Goal: Information Seeking & Learning: Learn about a topic

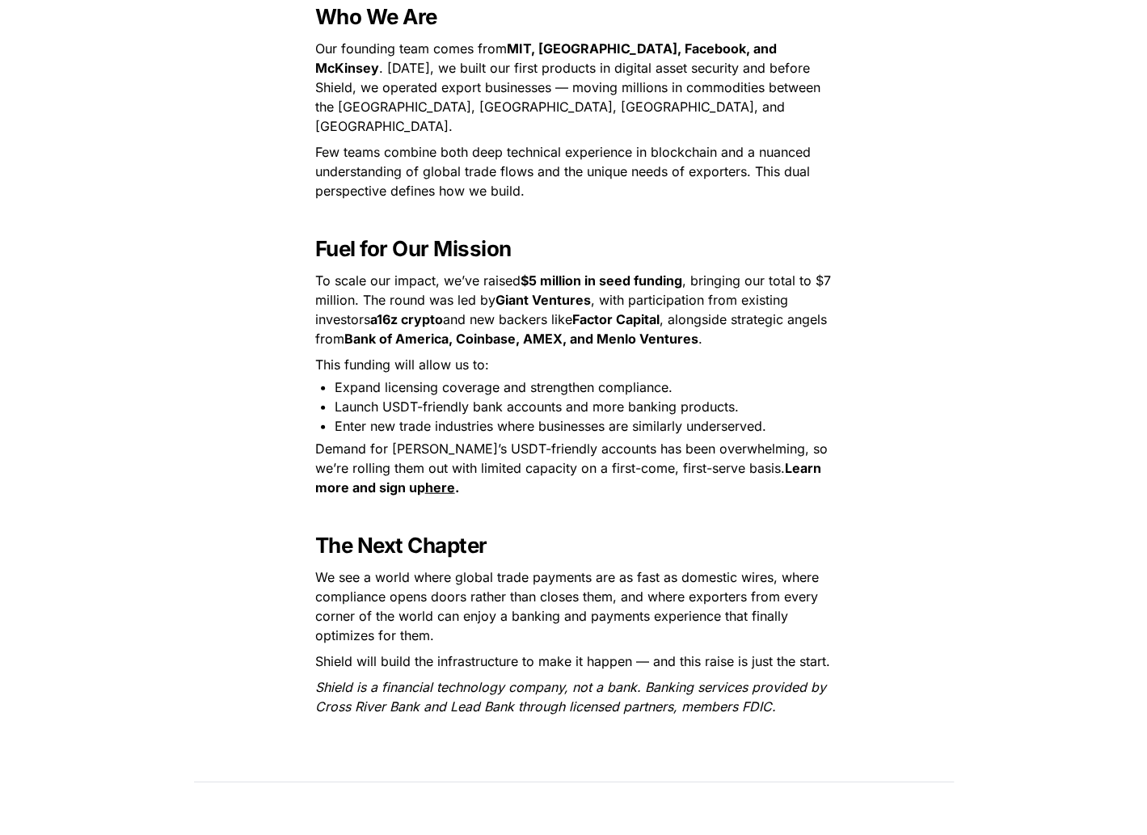
scroll to position [1954, 0]
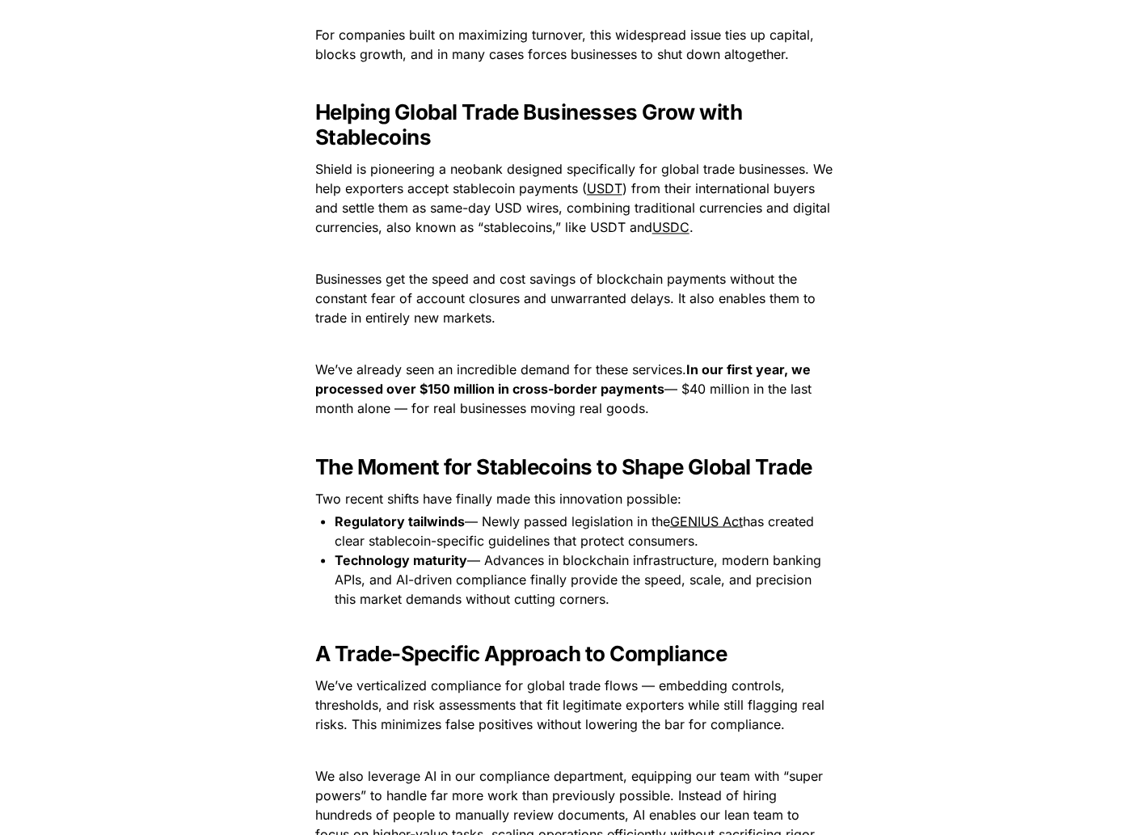
scroll to position [1310, 0]
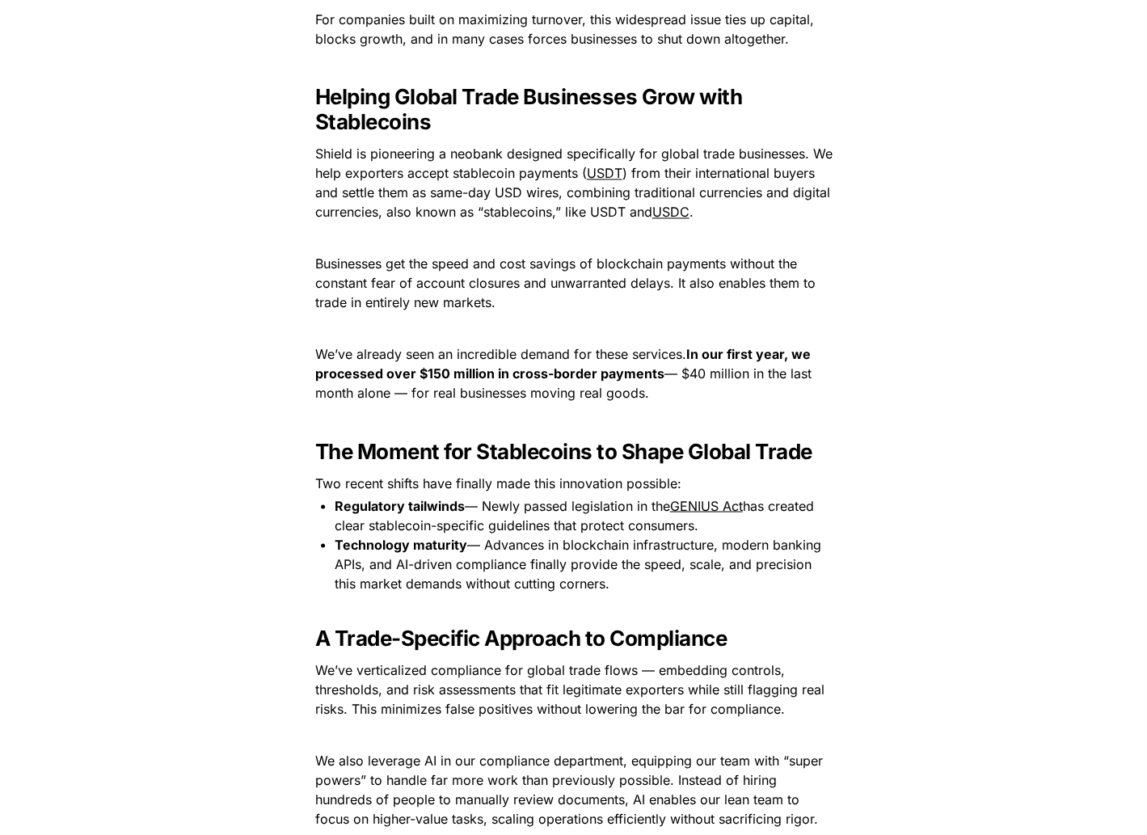
click at [521, 474] on span "Two recent shifts have finally made this innovation possible:" at bounding box center [498, 482] width 366 height 16
click at [695, 470] on p "Two recent shifts have finally made this innovation possible:" at bounding box center [574, 483] width 566 height 26
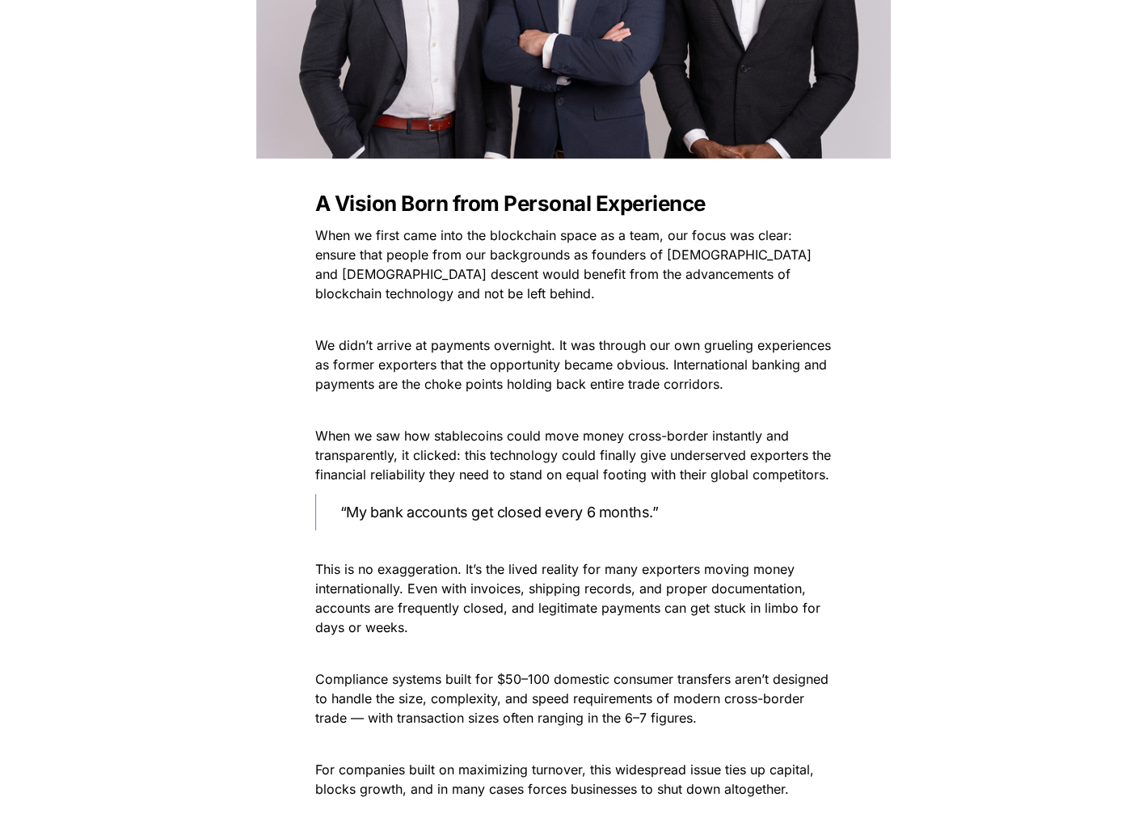
scroll to position [0, 0]
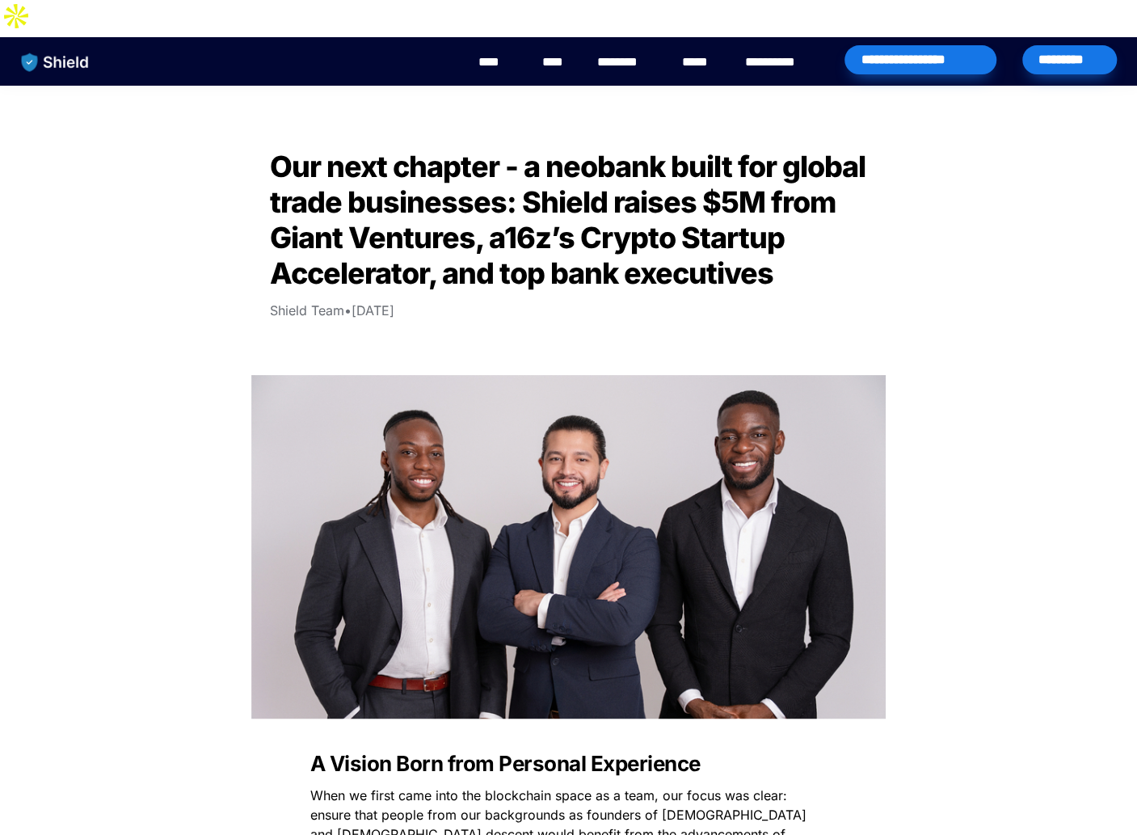
drag, startPoint x: 275, startPoint y: 271, endPoint x: 441, endPoint y: 272, distance: 166.5
click at [441, 297] on p "Shield Team • [DATE]" at bounding box center [569, 310] width 647 height 26
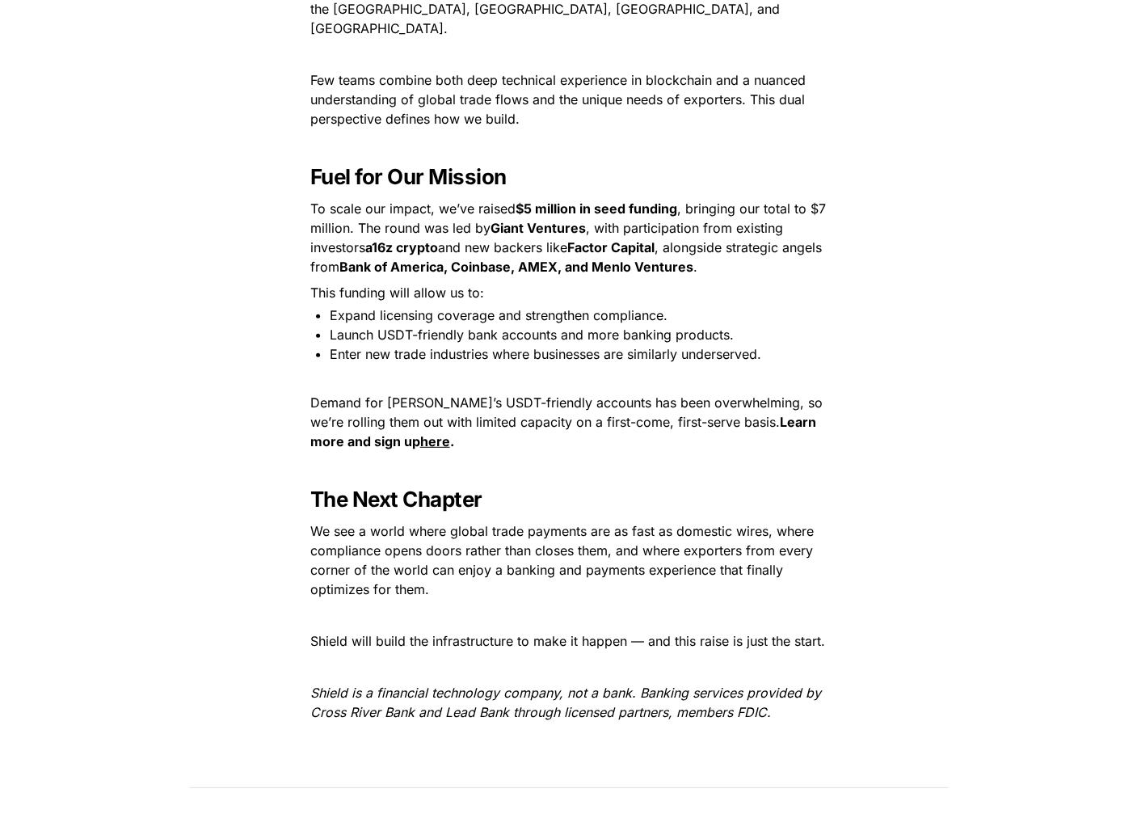
scroll to position [2274, 0]
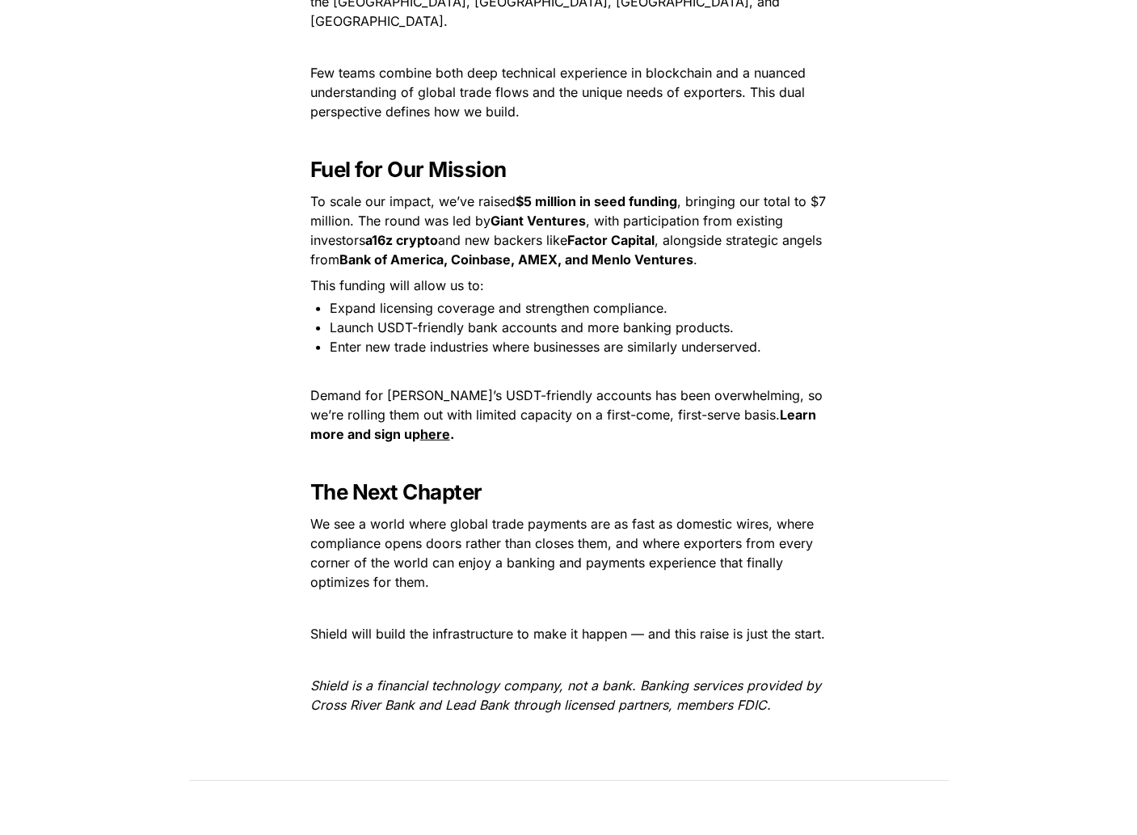
click at [448, 277] on span "This funding will allow us to:" at bounding box center [397, 285] width 174 height 16
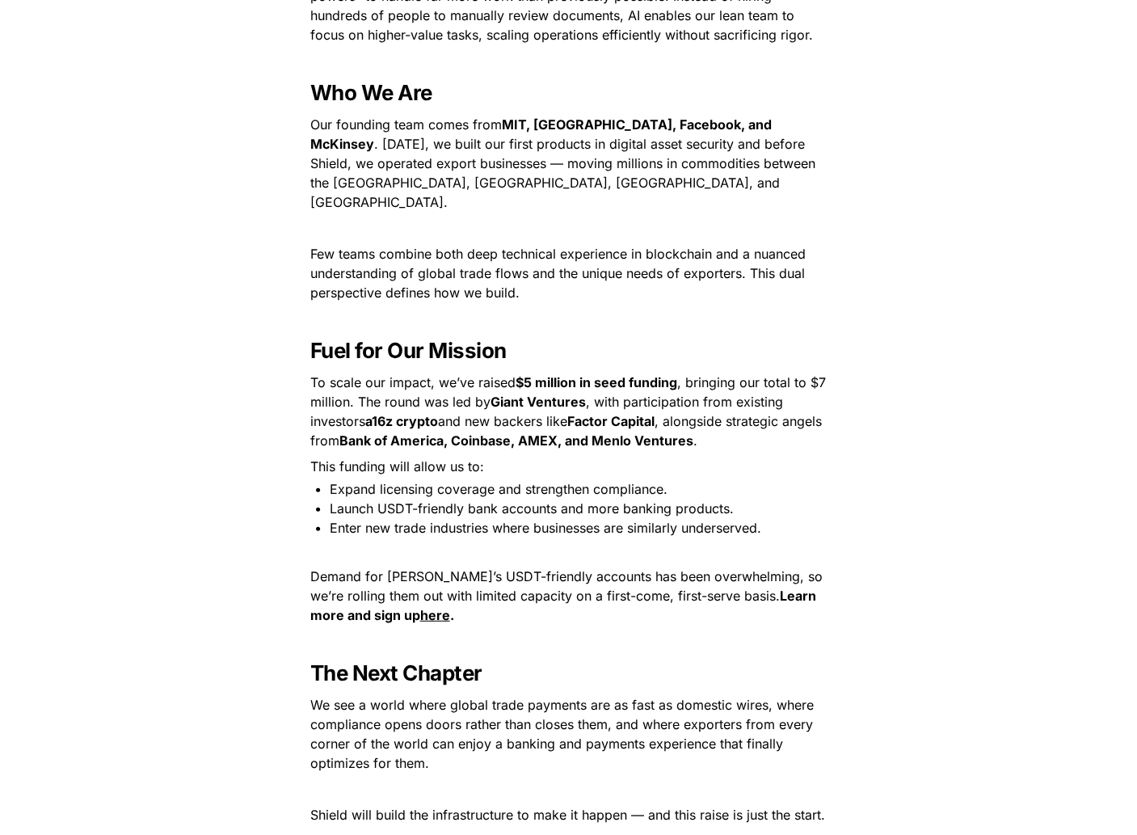
scroll to position [2097, 0]
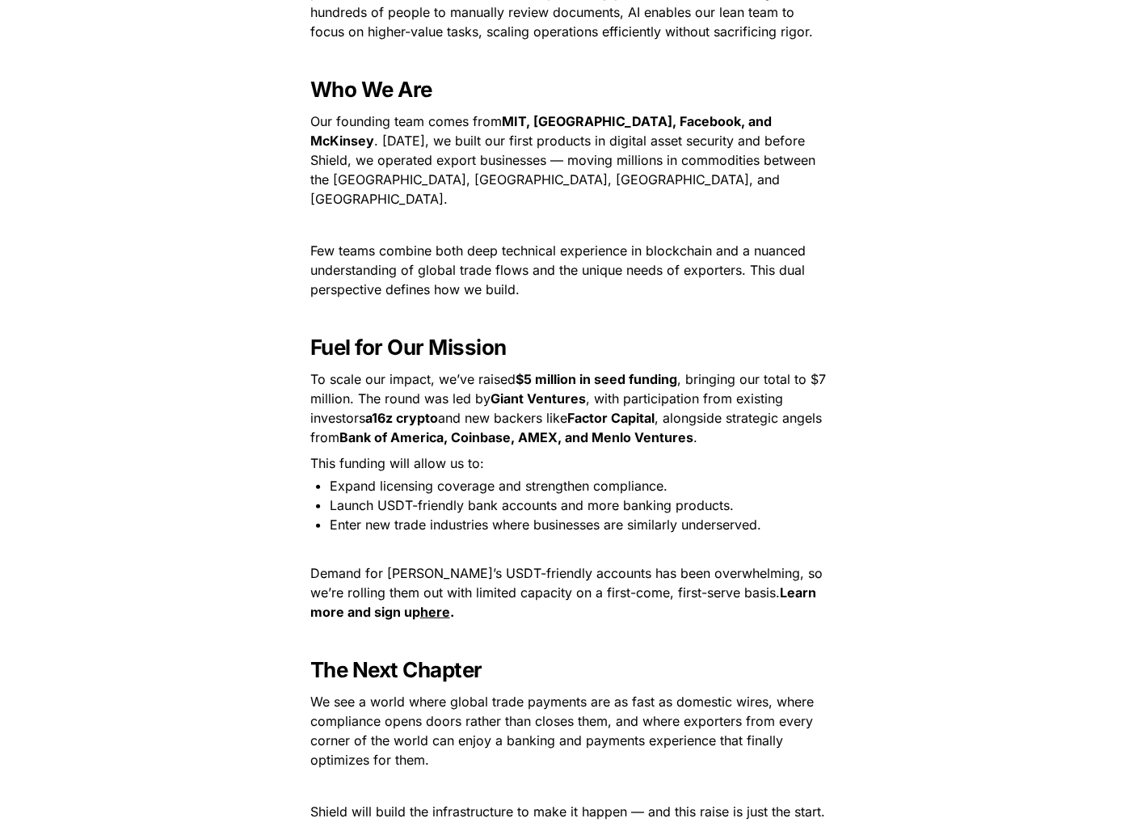
click at [343, 455] on span "This funding will allow us to:" at bounding box center [397, 463] width 174 height 16
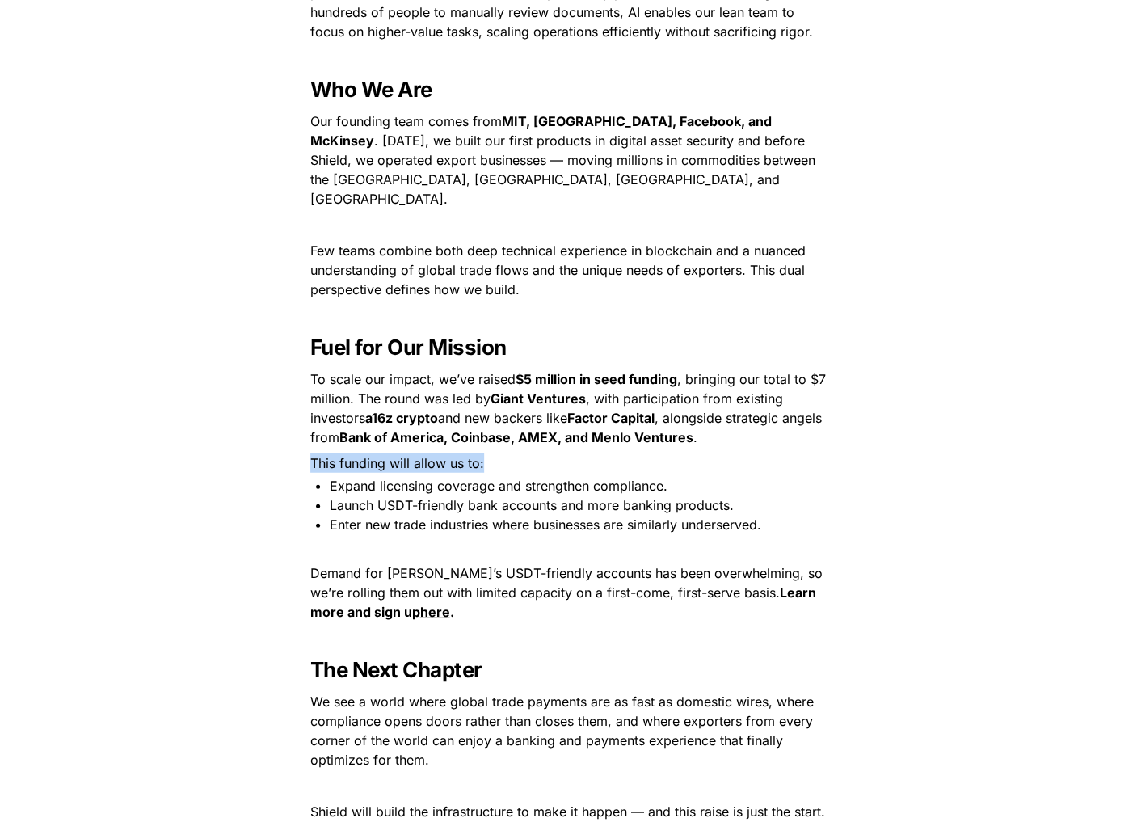
click at [343, 455] on span "This funding will allow us to:" at bounding box center [397, 463] width 174 height 16
click at [420, 604] on u "here" at bounding box center [435, 612] width 30 height 16
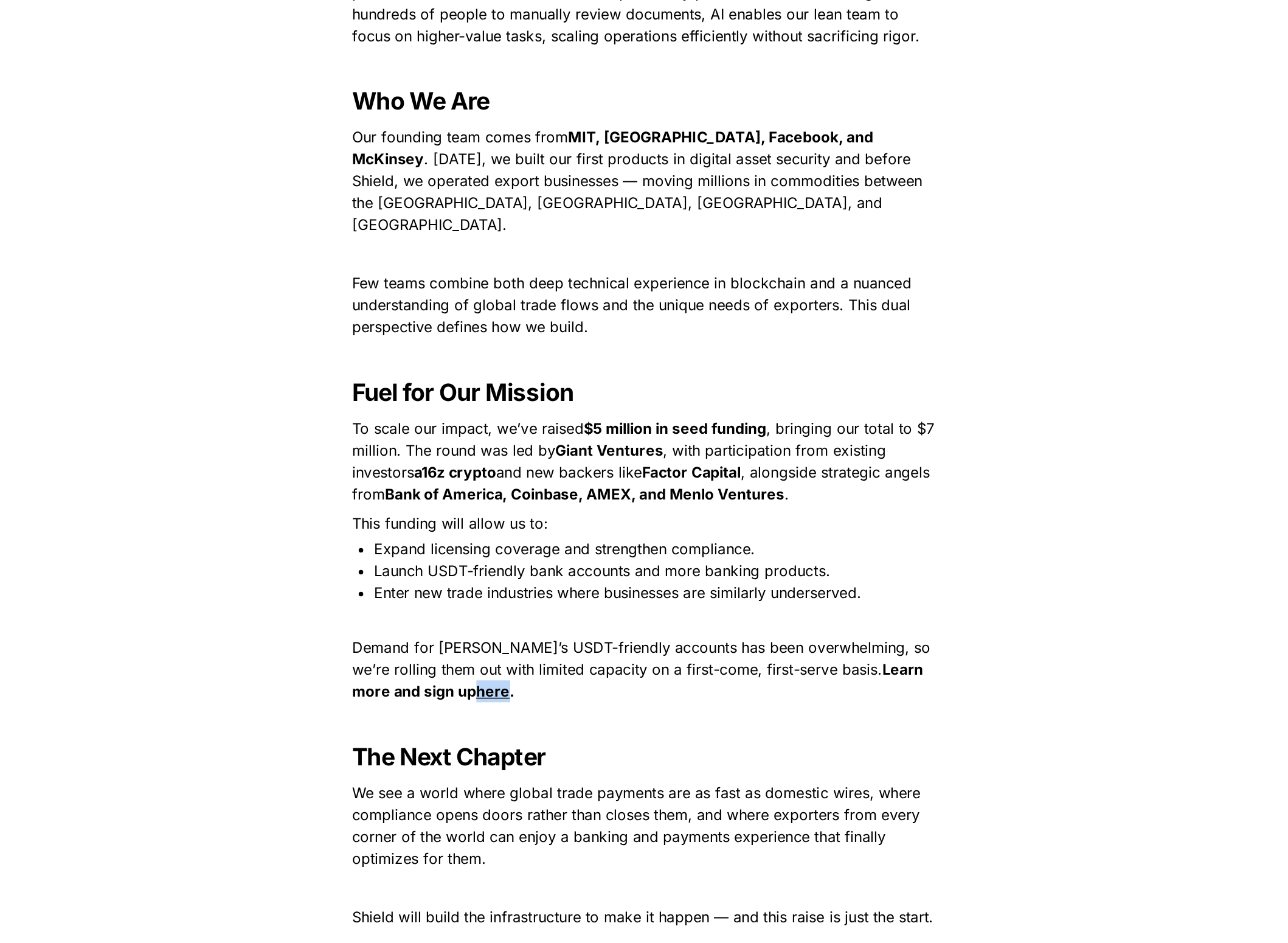
scroll to position [1578, 0]
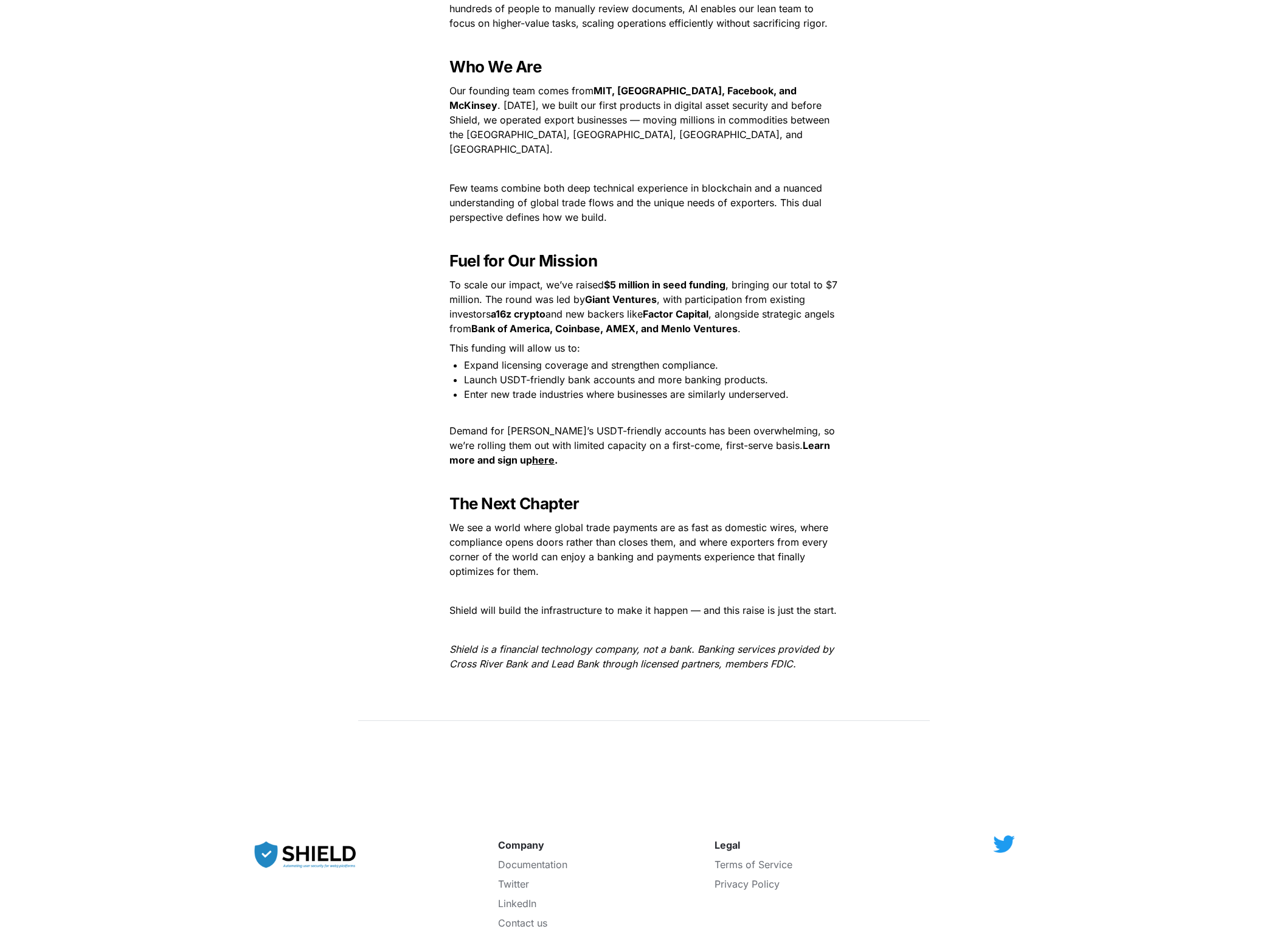
click at [691, 421] on p "Demand for Shield’s USDT-friendly accounts has been overwhelming, so we’re roll…" at bounding box center [644, 445] width 426 height 49
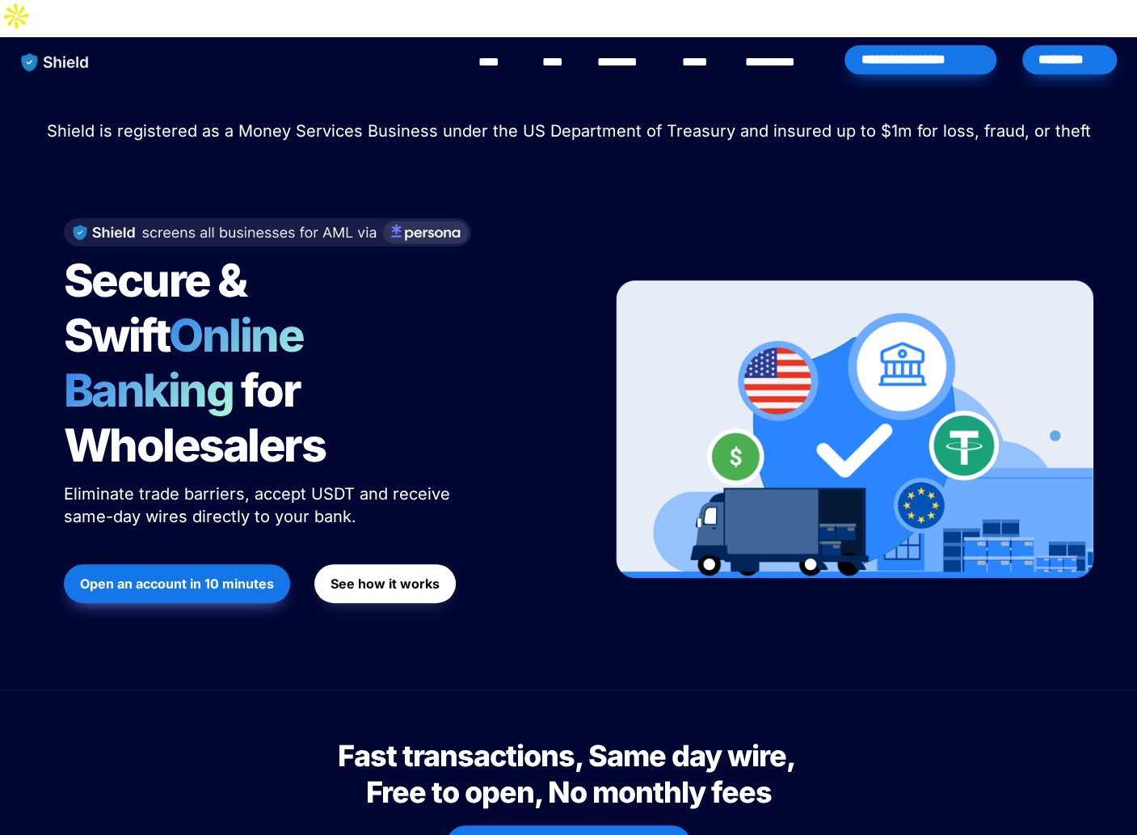
click at [565, 53] on link "****" at bounding box center [555, 62] width 27 height 19
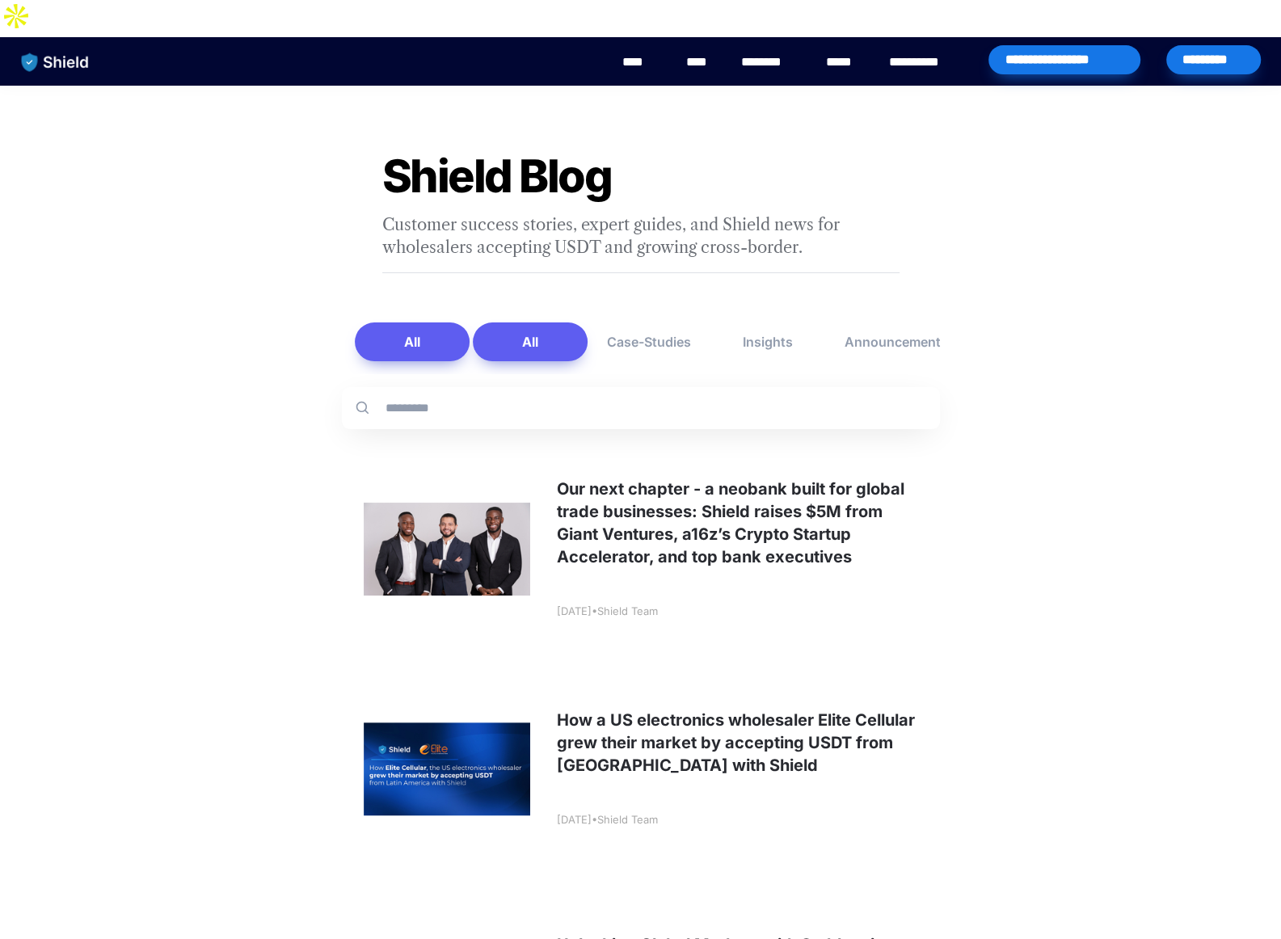
click at [440, 322] on button "All" at bounding box center [412, 341] width 115 height 39
click at [552, 322] on button "All" at bounding box center [530, 341] width 115 height 39
